Goal: Task Accomplishment & Management: Manage account settings

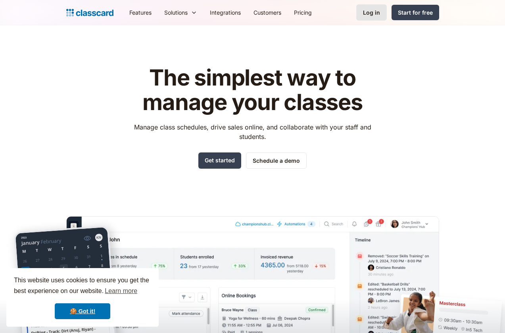
click at [373, 17] on link "Log in" at bounding box center [371, 12] width 31 height 16
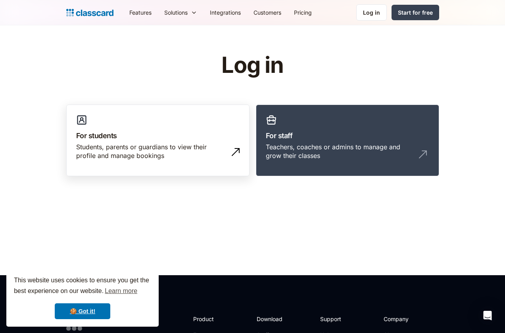
click at [140, 139] on h3 "For students" at bounding box center [157, 135] width 163 height 11
